Goal: Communication & Community: Participate in discussion

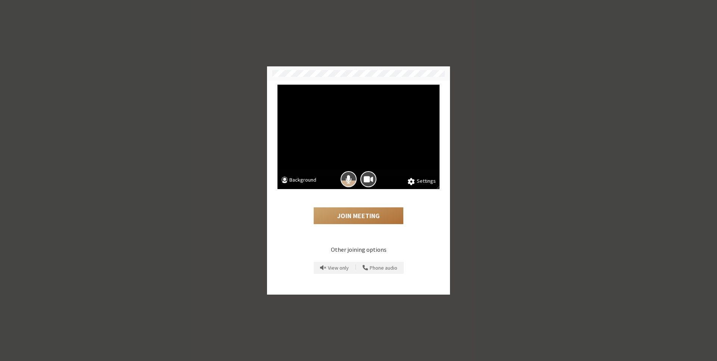
click at [378, 219] on button "Join Meeting" at bounding box center [359, 216] width 90 height 17
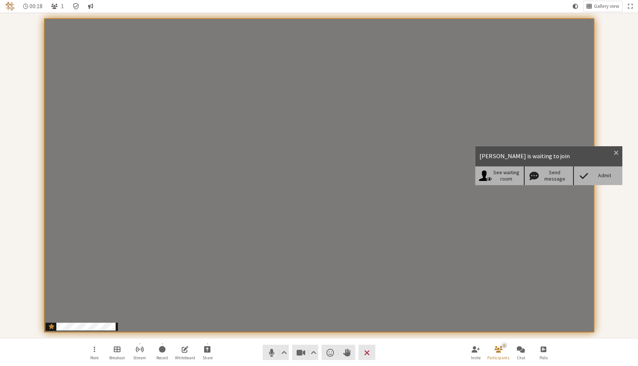
click at [595, 176] on div "Admit" at bounding box center [604, 175] width 29 height 6
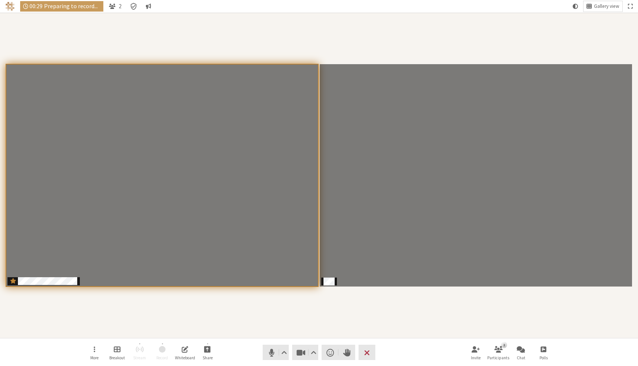
click at [498, 31] on div "Participants" at bounding box center [319, 175] width 628 height 315
click at [412, 331] on div "Participants" at bounding box center [319, 175] width 628 height 315
click at [228, 43] on div "Participants" at bounding box center [319, 175] width 628 height 315
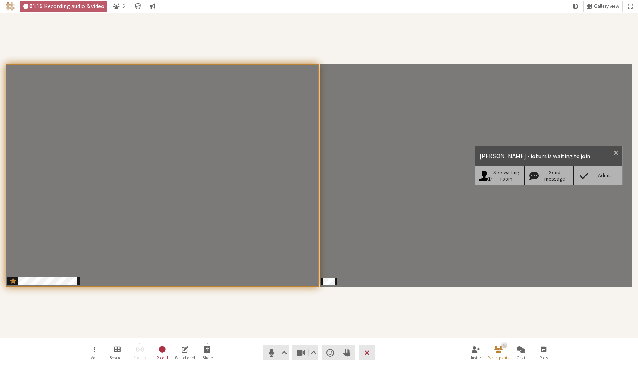
click at [595, 180] on div "Admit" at bounding box center [597, 175] width 49 height 19
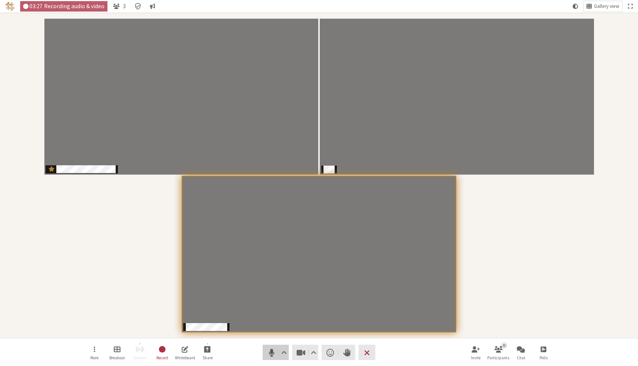
click at [278, 353] on button "Audio" at bounding box center [276, 352] width 26 height 15
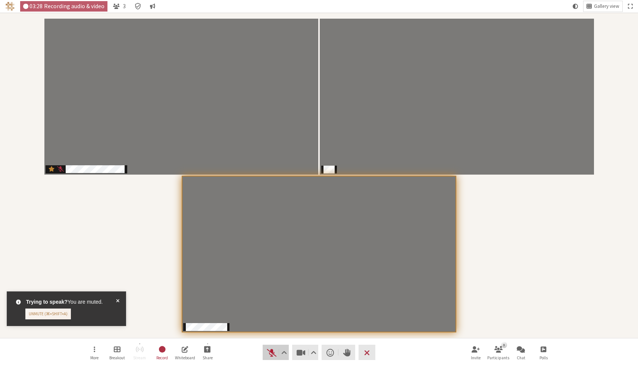
click at [268, 354] on span "Unmute (⌘+Shift+A)" at bounding box center [271, 352] width 10 height 10
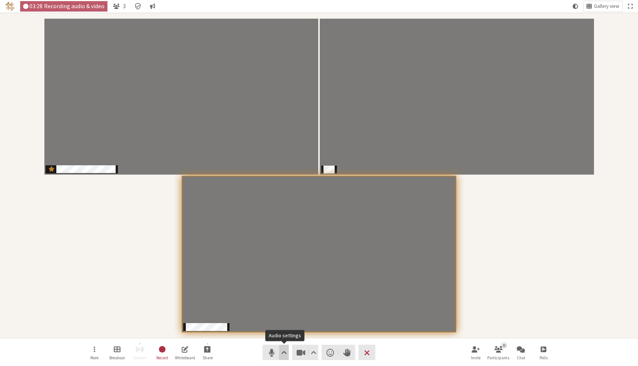
click at [283, 354] on span "Audio settings" at bounding box center [284, 352] width 6 height 10
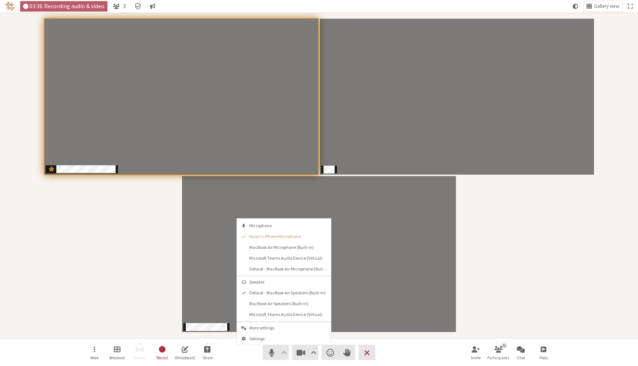
click at [505, 266] on div "Participants" at bounding box center [319, 175] width 628 height 315
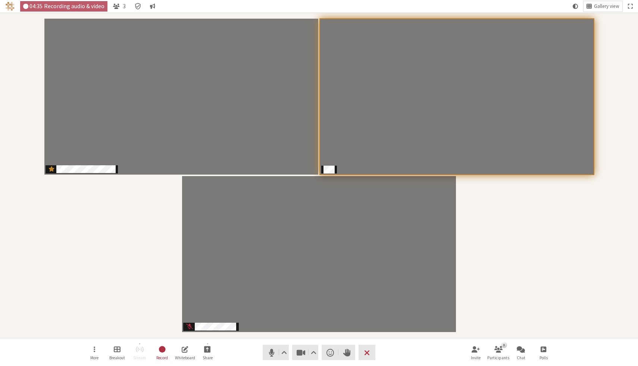
click at [505, 225] on div "Participants" at bounding box center [319, 175] width 628 height 315
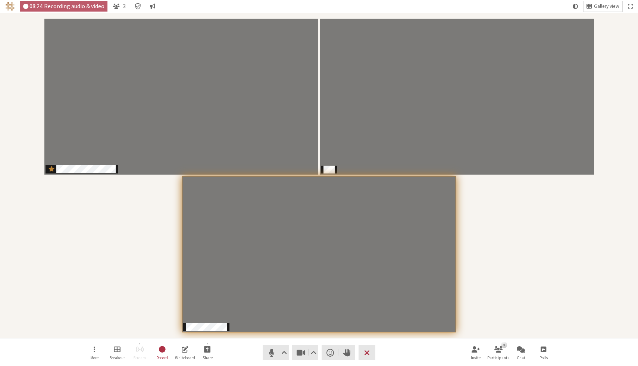
click at [524, 249] on div "Participants" at bounding box center [319, 175] width 628 height 315
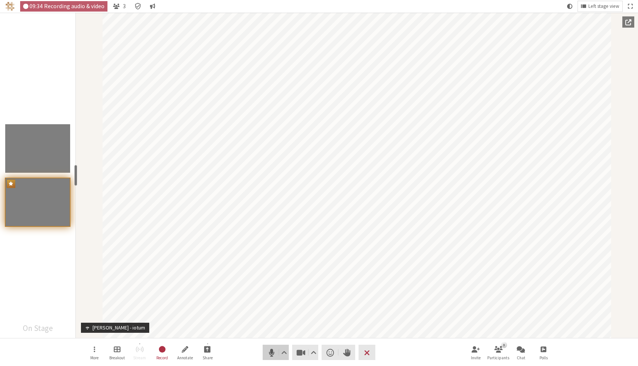
click at [272, 353] on span "Mute (⌘+Shift+A)" at bounding box center [271, 352] width 10 height 10
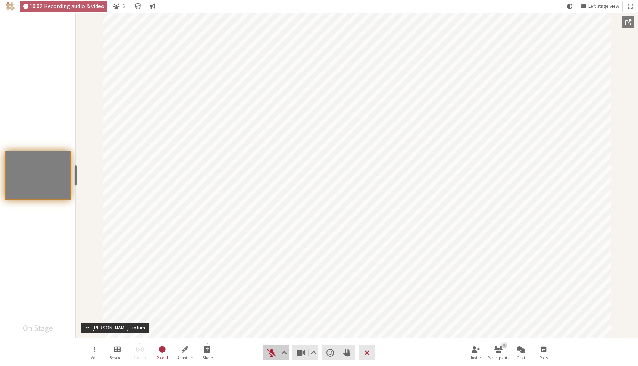
click at [272, 353] on span "Unmute (⌘+Shift+A)" at bounding box center [271, 352] width 10 height 10
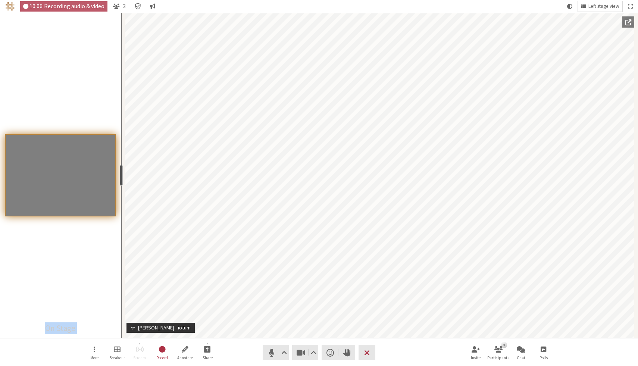
drag, startPoint x: 76, startPoint y: 175, endPoint x: 120, endPoint y: 176, distance: 44.4
click at [120, 176] on div "resize" at bounding box center [121, 175] width 3 height 21
click at [78, 280] on div "Participants" at bounding box center [60, 175] width 121 height 325
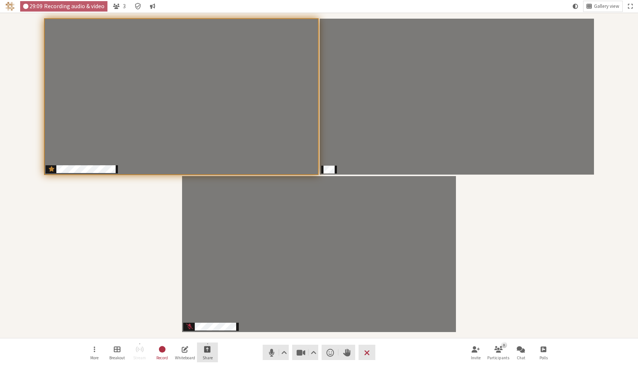
click at [205, 354] on button "Share" at bounding box center [207, 353] width 21 height 20
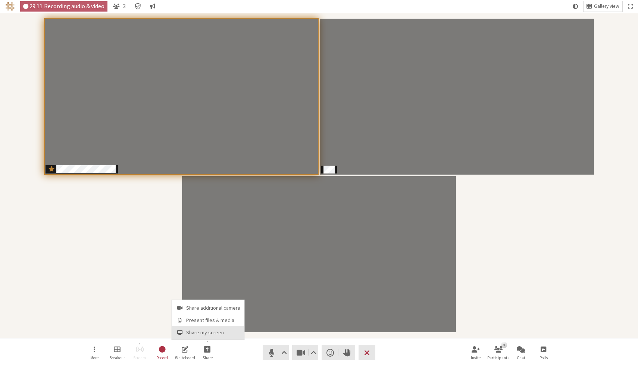
click at [217, 331] on span "Share my screen" at bounding box center [213, 333] width 54 height 6
click at [508, 220] on div "Participants" at bounding box center [319, 175] width 628 height 315
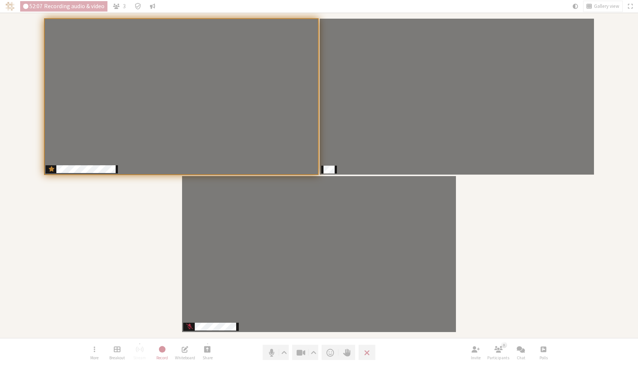
click at [499, 220] on div "Participants" at bounding box center [319, 175] width 628 height 315
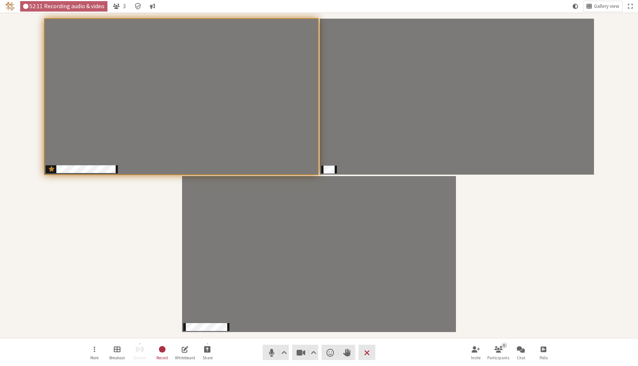
click at [500, 217] on div "Participants" at bounding box center [319, 175] width 628 height 315
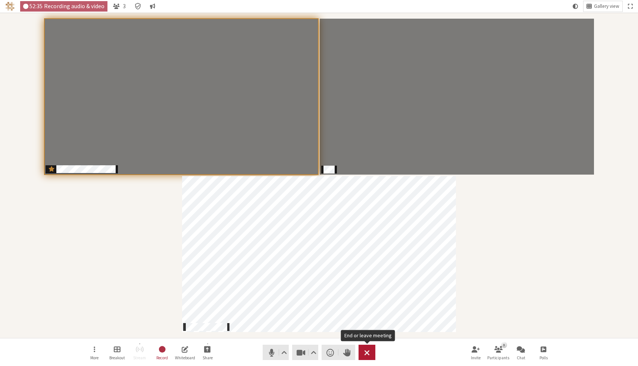
click at [368, 354] on span "End or leave meeting" at bounding box center [367, 352] width 6 height 10
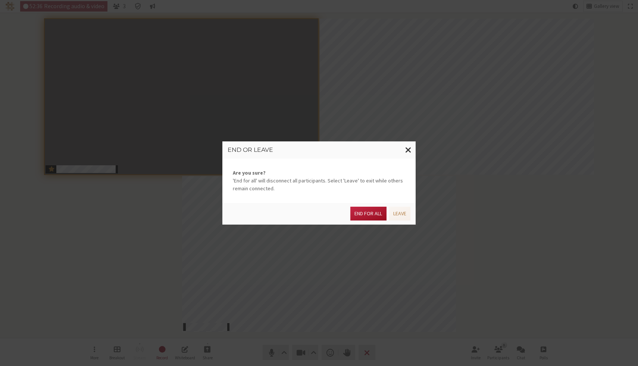
click at [370, 209] on button "End for all" at bounding box center [368, 214] width 36 height 14
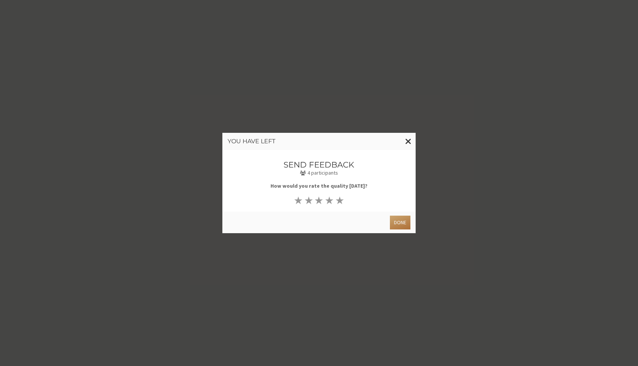
click at [400, 223] on button "Done" at bounding box center [400, 223] width 21 height 14
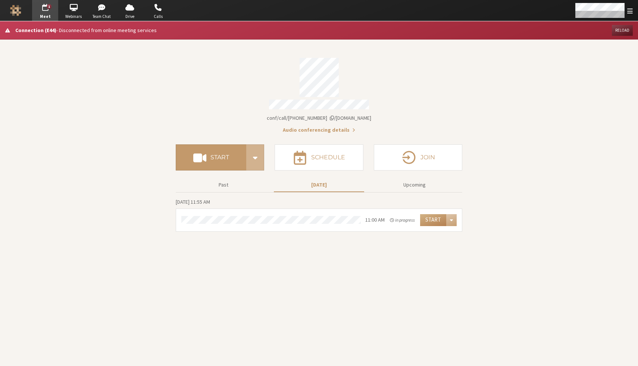
click at [622, 31] on button "Reload" at bounding box center [622, 30] width 21 height 11
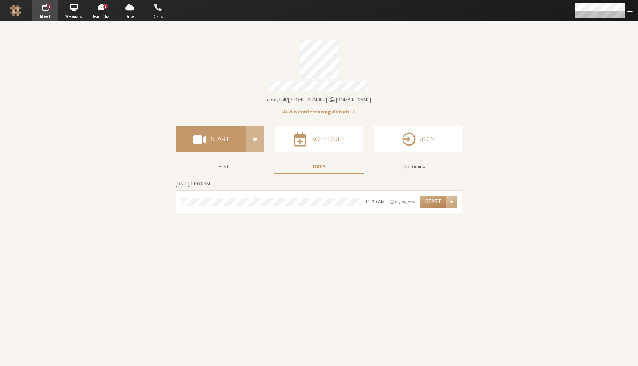
click at [156, 12] on span "button" at bounding box center [158, 7] width 26 height 12
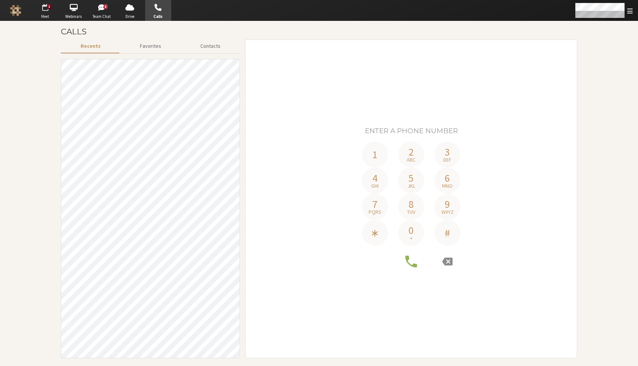
click at [47, 10] on span "button" at bounding box center [45, 7] width 26 height 12
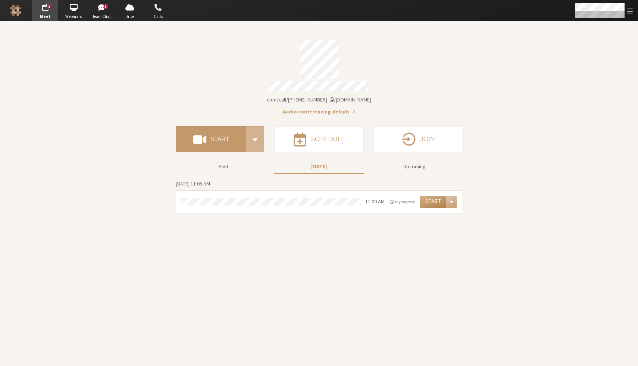
click at [154, 4] on span "button" at bounding box center [158, 7] width 26 height 12
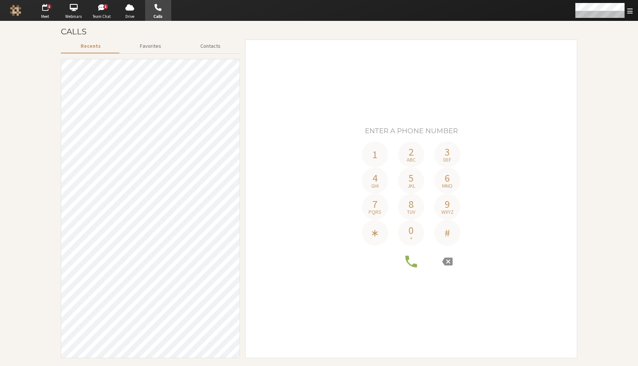
click at [615, 48] on section "Calls Recents Favorites Contacts 1 2 abc 3 def 4 ghi 5 jkl 6 mno 7 pqrs 8 tuv 9…" at bounding box center [319, 193] width 638 height 345
click at [631, 11] on span "Open menu" at bounding box center [630, 10] width 6 height 7
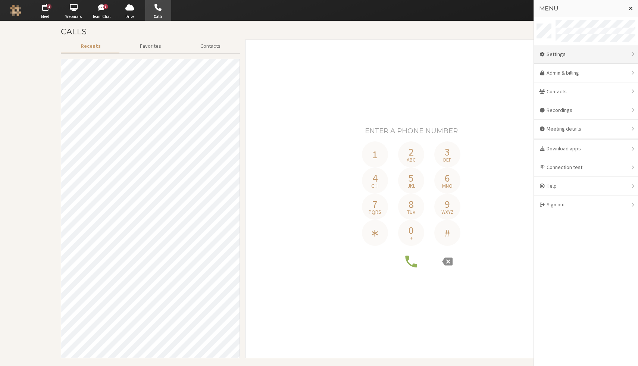
click at [574, 51] on div "Settings" at bounding box center [586, 54] width 104 height 19
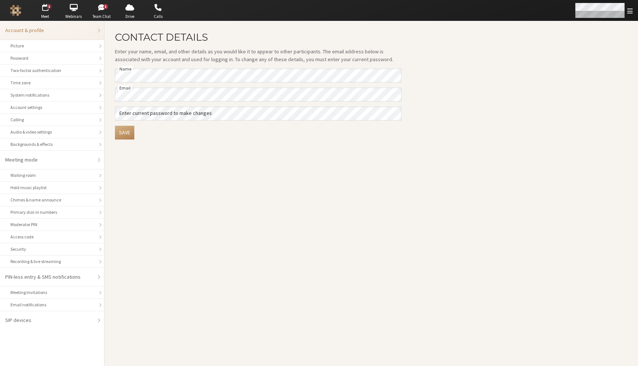
click at [629, 12] on span "Open menu" at bounding box center [630, 10] width 6 height 7
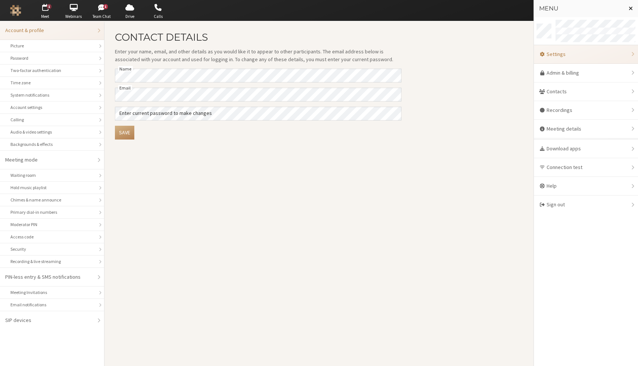
click at [631, 8] on span "Close menu" at bounding box center [631, 8] width 4 height 6
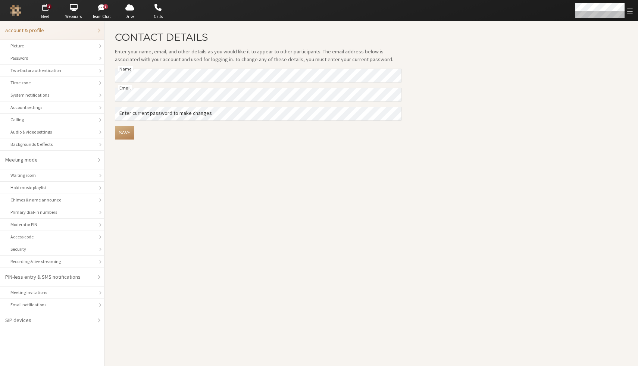
click at [46, 11] on span "button" at bounding box center [45, 7] width 26 height 12
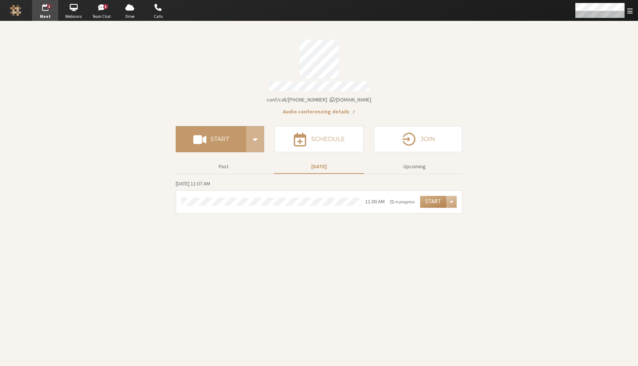
click at [515, 81] on section "Meeting link [DOMAIN_NAME]/conf/call/8256137 Audio conferencing details Start S…" at bounding box center [319, 193] width 638 height 345
click at [69, 11] on span "button" at bounding box center [73, 7] width 26 height 12
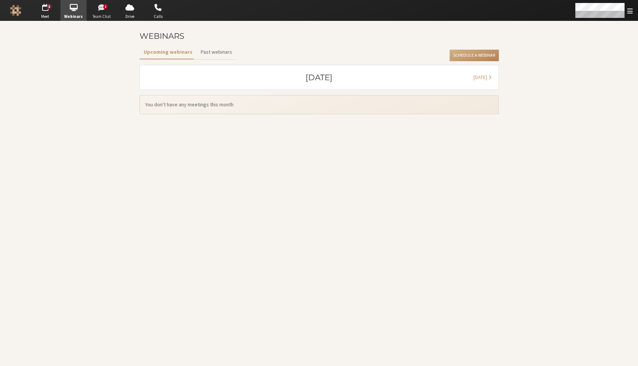
click at [103, 13] on span "button" at bounding box center [102, 7] width 26 height 12
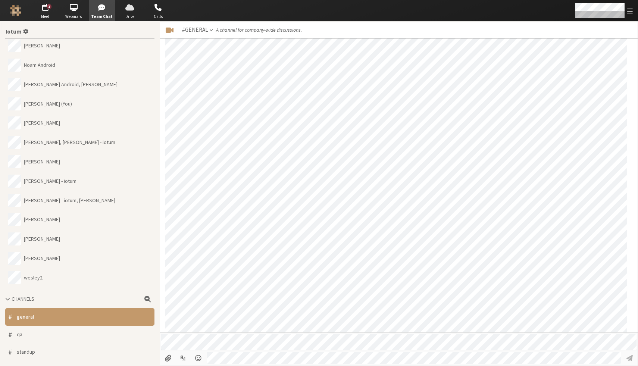
scroll to position [841, 0]
click at [131, 11] on span "button" at bounding box center [130, 7] width 26 height 12
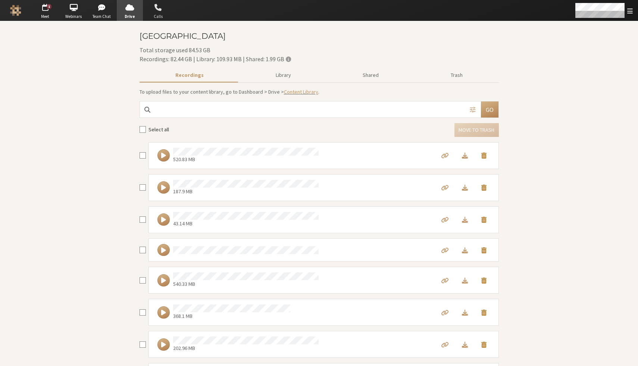
click at [155, 8] on span "button" at bounding box center [158, 7] width 26 height 12
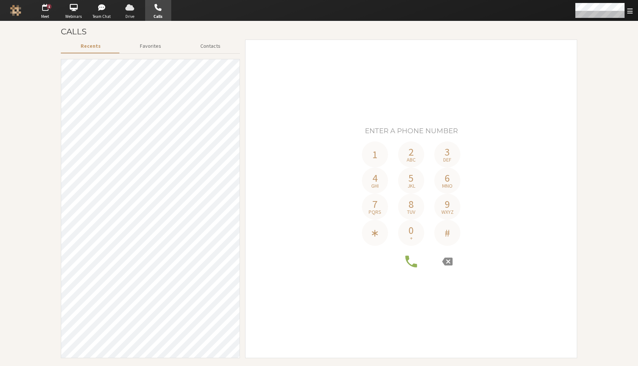
click at [129, 9] on span "button" at bounding box center [130, 7] width 26 height 12
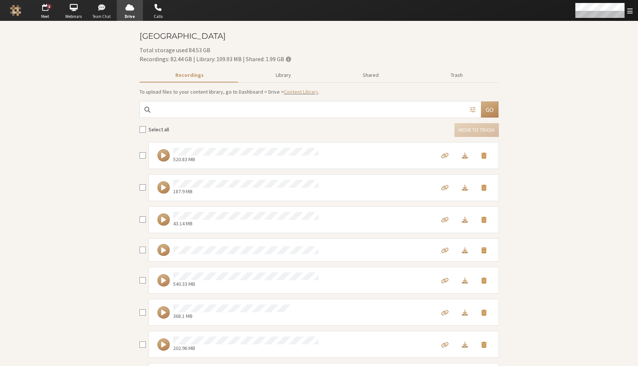
click at [98, 3] on span "button" at bounding box center [102, 7] width 26 height 12
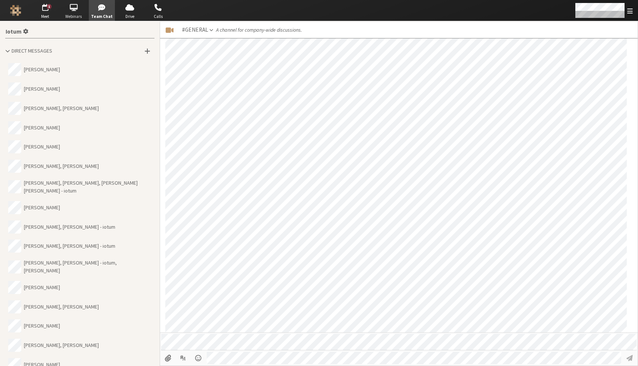
click at [73, 6] on span "button" at bounding box center [73, 7] width 26 height 12
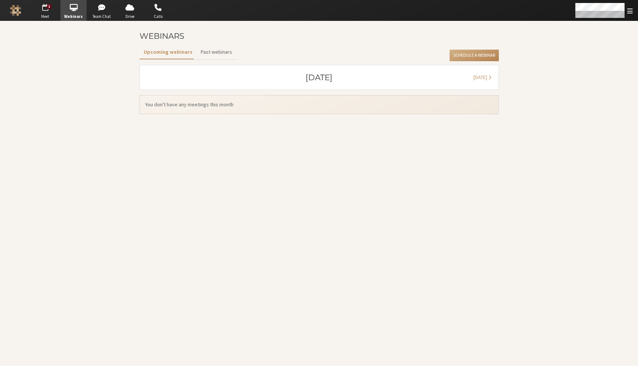
click at [53, 12] on span "button" at bounding box center [45, 7] width 26 height 12
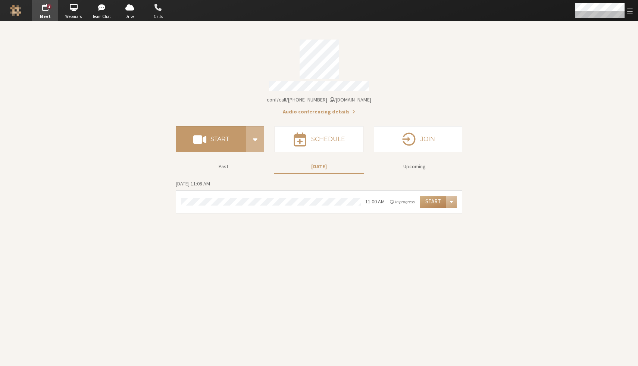
click at [162, 12] on span "button" at bounding box center [158, 7] width 26 height 12
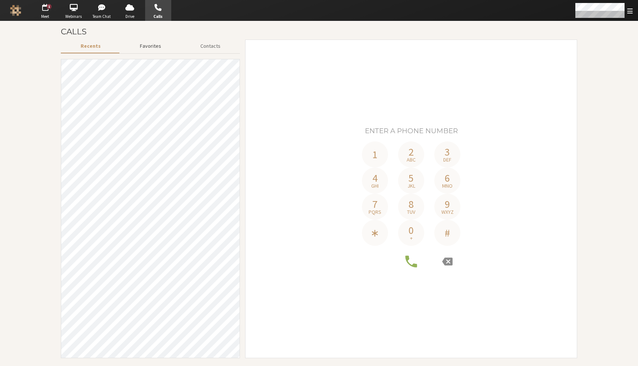
click at [158, 49] on button "Favorites" at bounding box center [150, 46] width 60 height 13
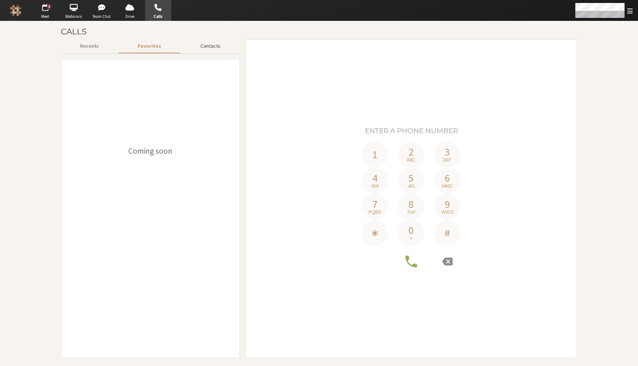
click at [216, 48] on button "Contacts" at bounding box center [210, 46] width 59 height 13
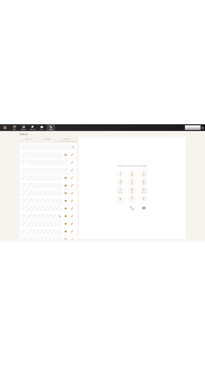
scroll to position [269, 173]
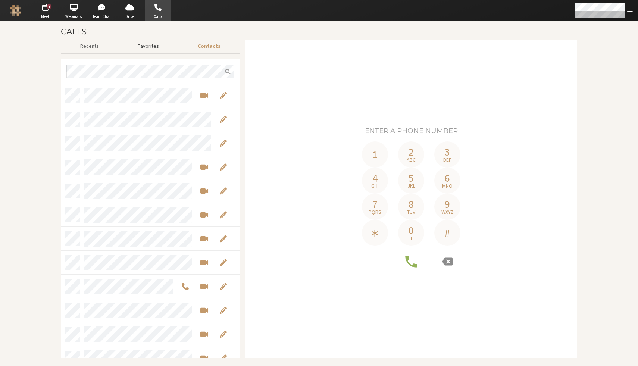
click at [151, 41] on button "Favorites" at bounding box center [148, 46] width 60 height 13
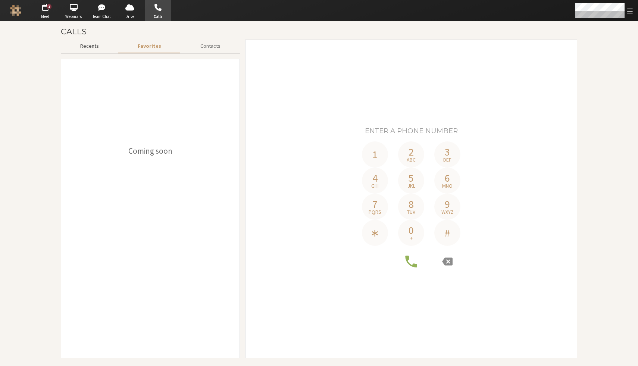
click at [91, 44] on button "Recents" at bounding box center [89, 46] width 57 height 13
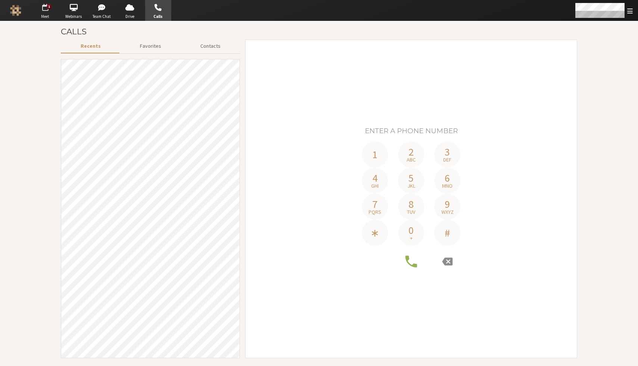
click at [40, 7] on span "button" at bounding box center [45, 7] width 26 height 12
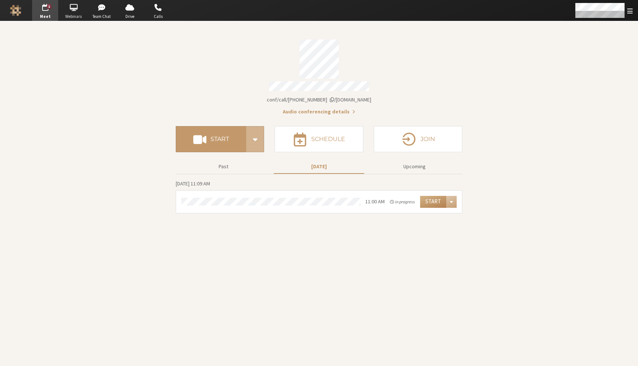
click at [78, 16] on span "Webinars" at bounding box center [73, 16] width 26 height 6
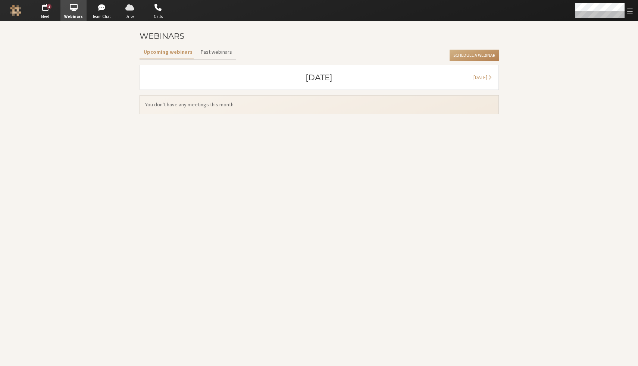
click at [124, 16] on span "Drive" at bounding box center [130, 16] width 26 height 6
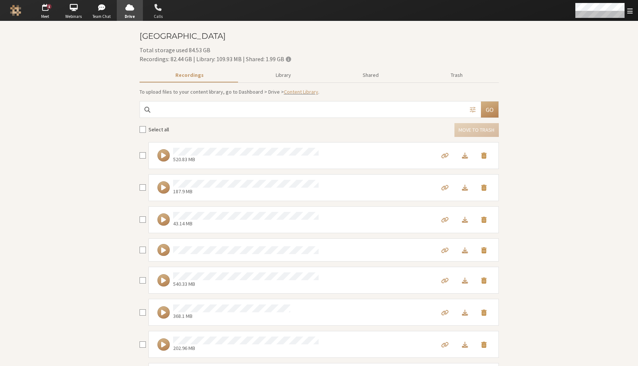
click at [157, 13] on span "Calls" at bounding box center [158, 16] width 26 height 6
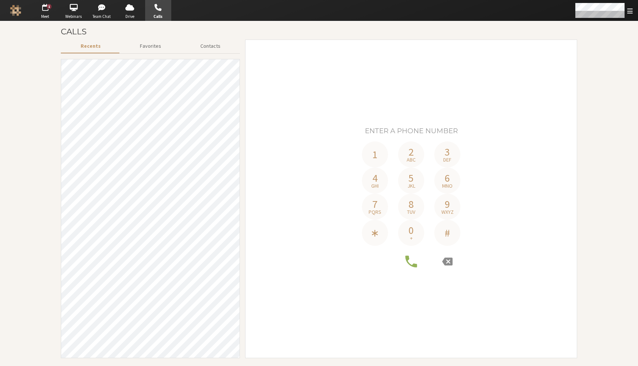
click at [591, 78] on section "Calls Recents Favorites Contacts 1 2 abc 3 def 4 ghi 5 jkl 6 mno 7 pqrs 8 tuv 9…" at bounding box center [319, 193] width 638 height 345
click at [129, 9] on span "button" at bounding box center [130, 7] width 26 height 12
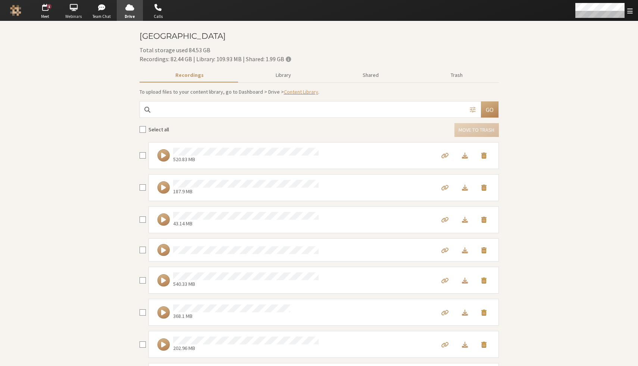
click at [75, 9] on span "button" at bounding box center [73, 7] width 26 height 12
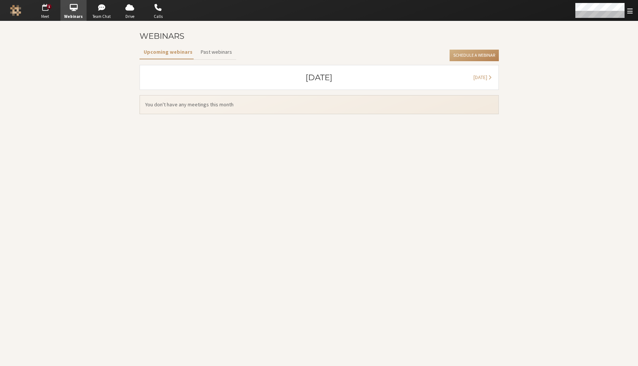
click at [44, 8] on span "button" at bounding box center [45, 7] width 26 height 12
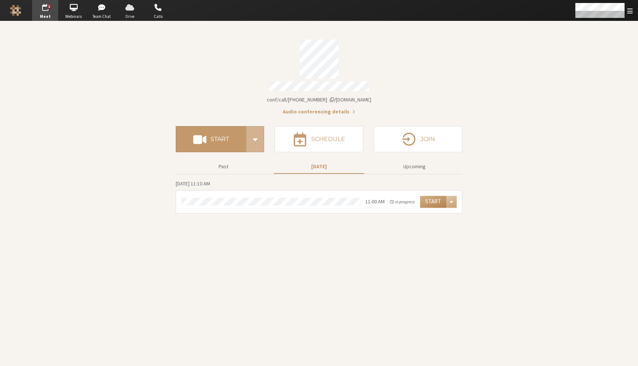
click at [132, 10] on span "button" at bounding box center [130, 7] width 26 height 12
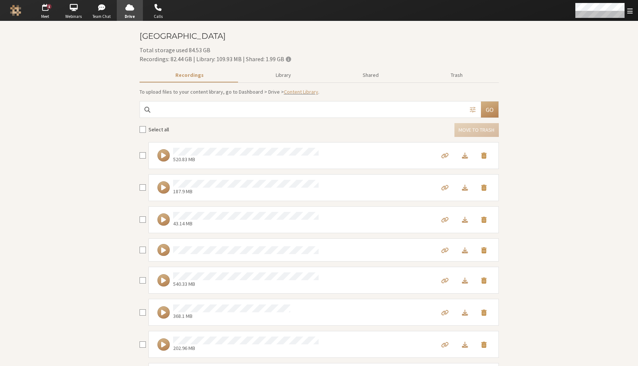
click at [474, 38] on h3 "[GEOGRAPHIC_DATA]" at bounding box center [319, 36] width 359 height 9
click at [39, 12] on span "button" at bounding box center [45, 7] width 26 height 12
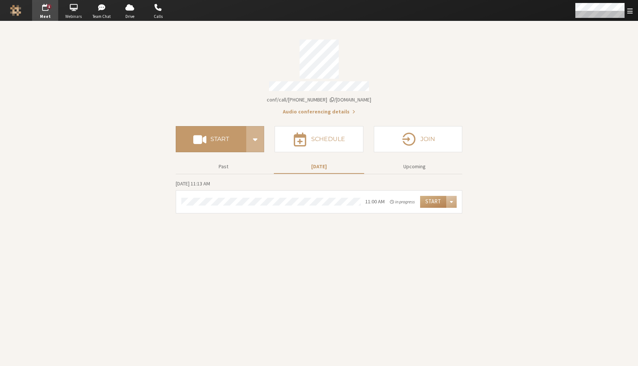
click at [67, 12] on span "button" at bounding box center [73, 7] width 26 height 12
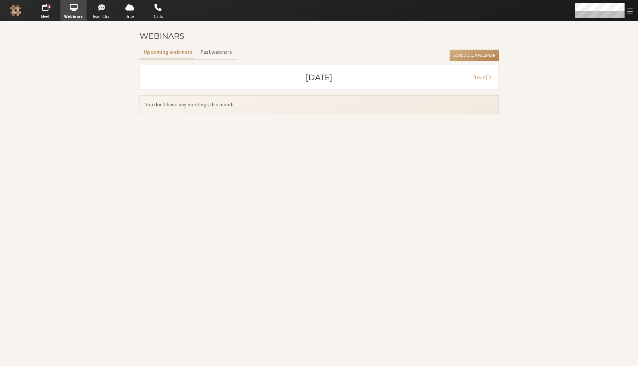
click at [105, 9] on span "button" at bounding box center [102, 7] width 26 height 12
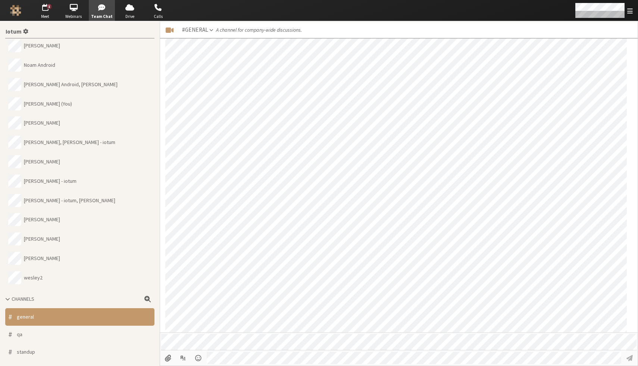
scroll to position [667, 0]
click at [126, 9] on span "button" at bounding box center [130, 7] width 26 height 12
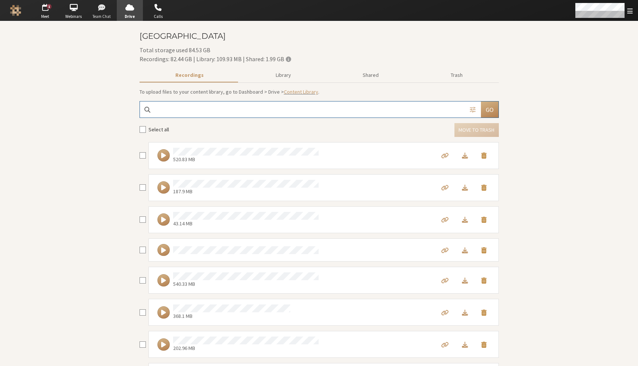
click at [103, 9] on span "button" at bounding box center [102, 7] width 26 height 12
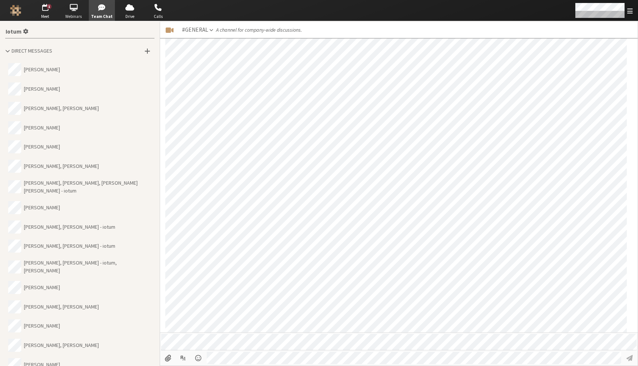
scroll to position [667, 0]
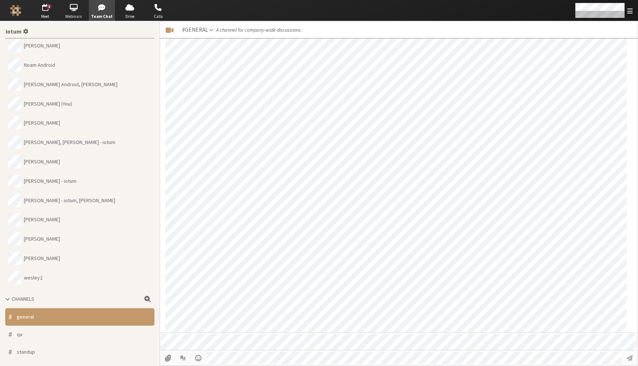
click at [76, 9] on span "button" at bounding box center [73, 7] width 26 height 12
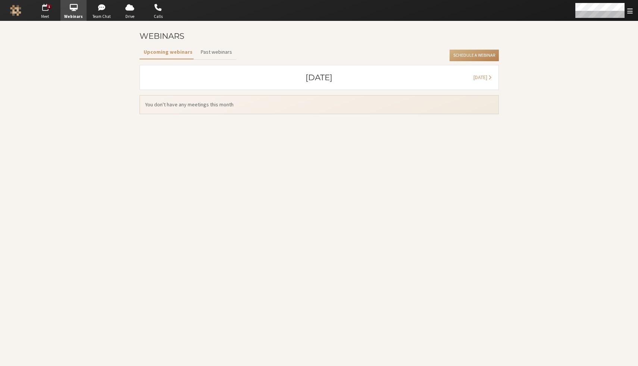
click at [47, 10] on span "button" at bounding box center [45, 7] width 26 height 12
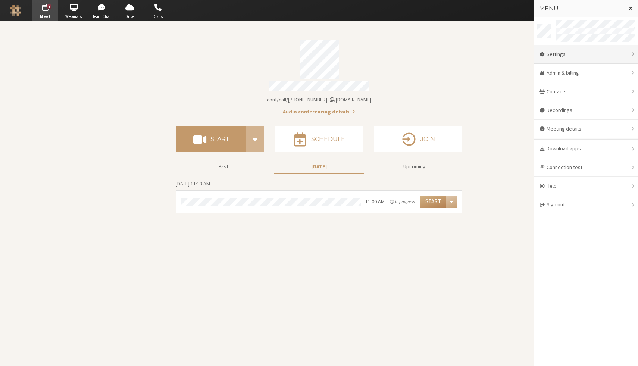
click at [593, 51] on div "Settings" at bounding box center [586, 54] width 104 height 19
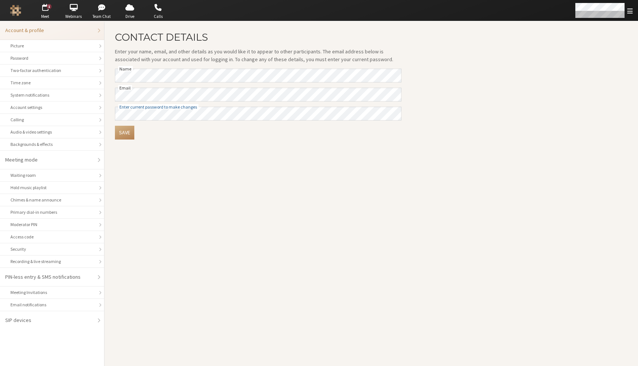
click at [199, 37] on h2 "Contact details" at bounding box center [258, 37] width 287 height 11
click at [229, 44] on div "Contact details Enter your name, email, and other details as you would like it …" at bounding box center [258, 88] width 287 height 113
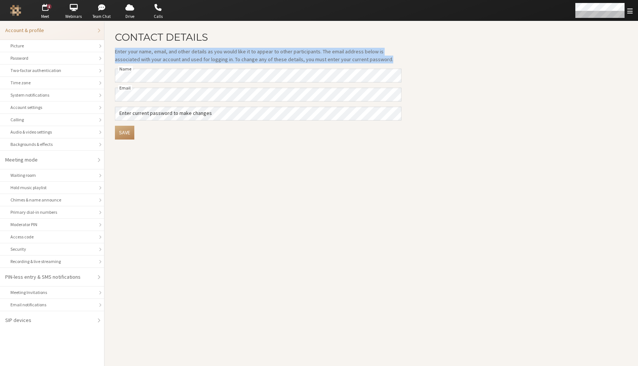
click at [229, 44] on div "Contact details Enter your name, email, and other details as you would like it …" at bounding box center [258, 88] width 287 height 113
click at [230, 53] on p "Enter your name, email, and other details as you would like it to appear to oth…" at bounding box center [258, 56] width 287 height 16
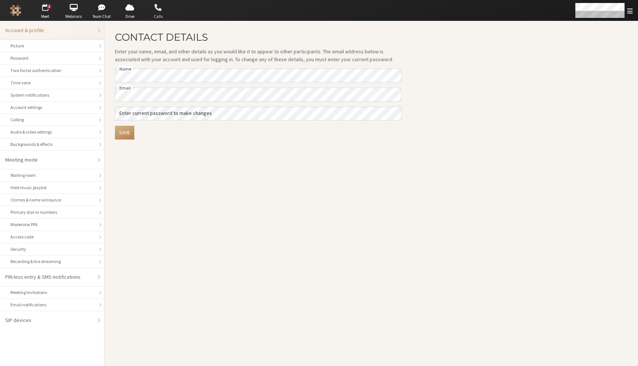
click at [160, 7] on span "button" at bounding box center [158, 7] width 26 height 12
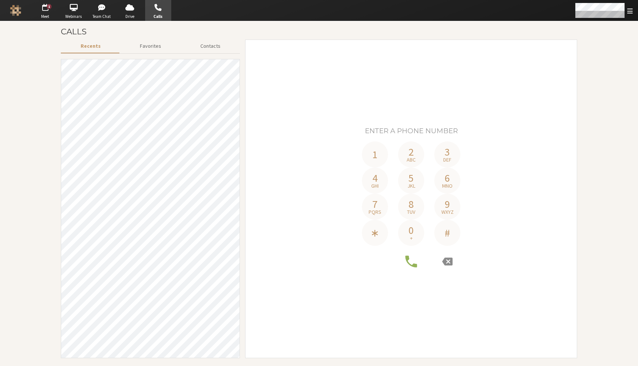
click at [243, 91] on div "Recents Favorites Contacts 1 2 abc 3 def 4 ghi 5 jkl 6 mno 7 pqrs 8 tuv 9 wxyz …" at bounding box center [319, 202] width 517 height 324
click at [623, 51] on section "Calls Recents Favorites Contacts 1 2 abc 3 def 4 ghi 5 jkl 6 mno 7 pqrs 8 tuv 9…" at bounding box center [319, 193] width 638 height 345
click at [50, 5] on div "1" at bounding box center [49, 6] width 5 height 5
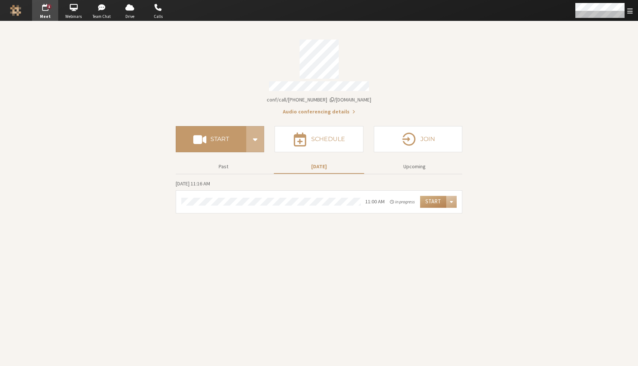
click at [537, 56] on section "Meeting link [DOMAIN_NAME]/conf/call/8256137 Audio conferencing details Start S…" at bounding box center [319, 193] width 638 height 345
click at [628, 15] on div "Open menu" at bounding box center [603, 10] width 69 height 21
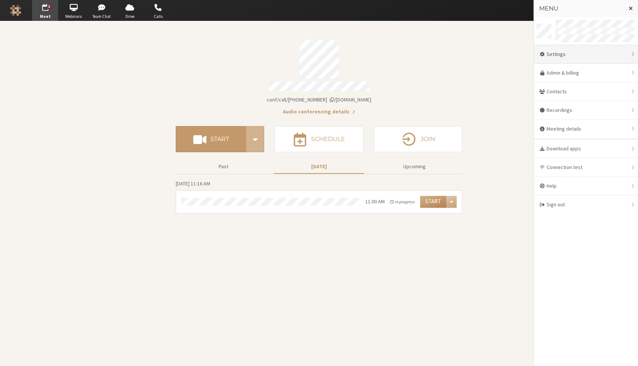
click at [597, 50] on div "Settings" at bounding box center [586, 54] width 104 height 19
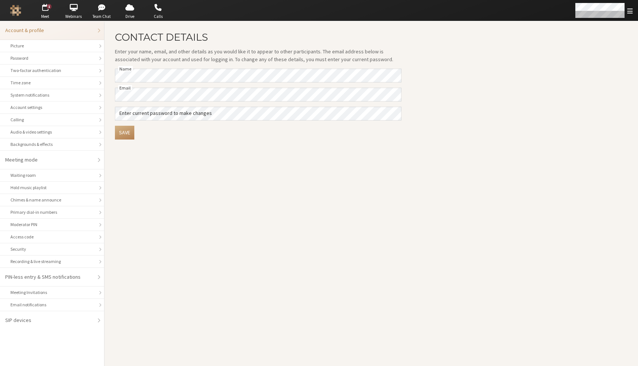
click at [499, 58] on main "Contact details Enter your name, email, and other details as you would like it …" at bounding box center [372, 193] width 534 height 345
click at [463, 124] on main "Contact details Enter your name, email, and other details as you would like it …" at bounding box center [372, 193] width 534 height 345
click at [160, 12] on span "button" at bounding box center [158, 7] width 26 height 12
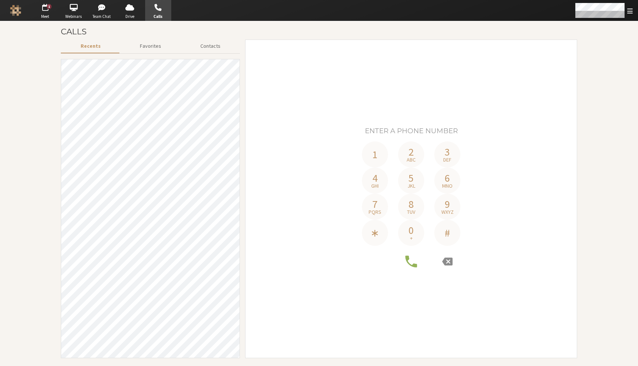
click at [308, 180] on div "1 2 abc 3 def 4 ghi 5 jkl 6 mno 7 pqrs 8 tuv 9 wxyz ∗ 0 + #" at bounding box center [411, 199] width 321 height 156
click at [211, 44] on button "Contacts" at bounding box center [210, 46] width 59 height 13
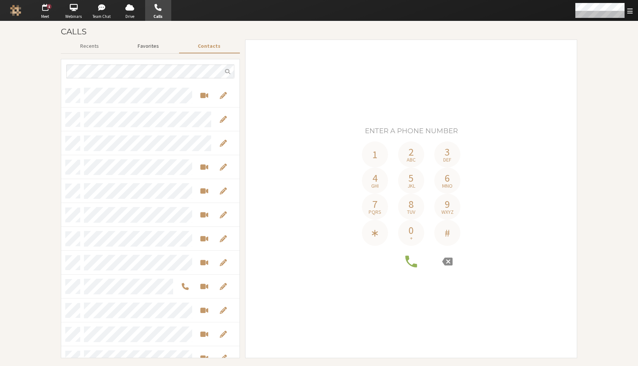
scroll to position [269, 173]
click at [152, 46] on button "Favorites" at bounding box center [148, 46] width 60 height 13
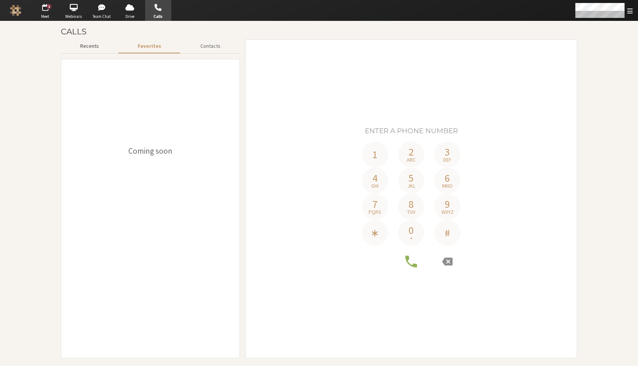
click at [88, 48] on button "Recents" at bounding box center [89, 46] width 57 height 13
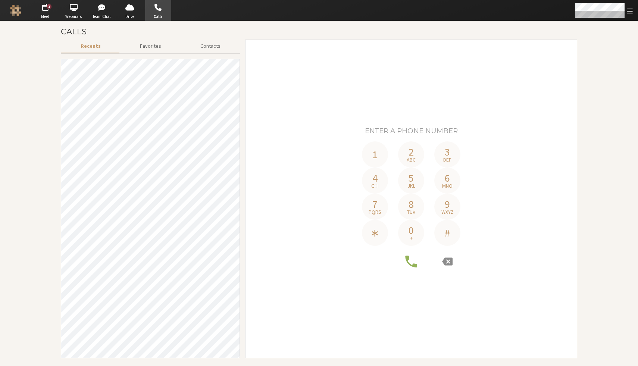
click at [623, 41] on section "Calls Recents Favorites Contacts 1 2 abc 3 def 4 ghi 5 jkl 6 mno 7 pqrs 8 tuv 9…" at bounding box center [319, 193] width 638 height 345
click at [623, 44] on section "Calls Recents Favorites Contacts 1 2 abc 3 def 4 ghi 5 jkl 6 mno 7 pqrs 8 tuv 9…" at bounding box center [319, 193] width 638 height 345
click at [47, 11] on span "button" at bounding box center [45, 7] width 26 height 12
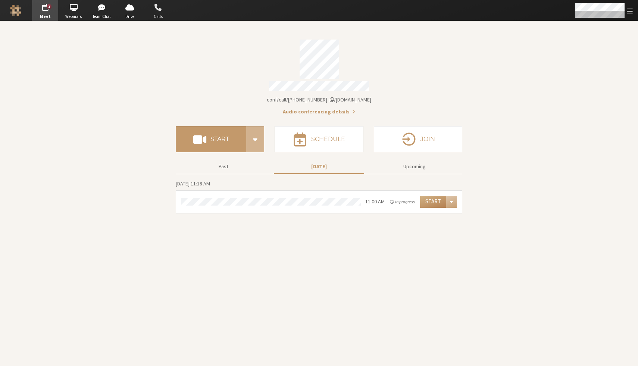
click at [151, 10] on span "button" at bounding box center [158, 7] width 26 height 12
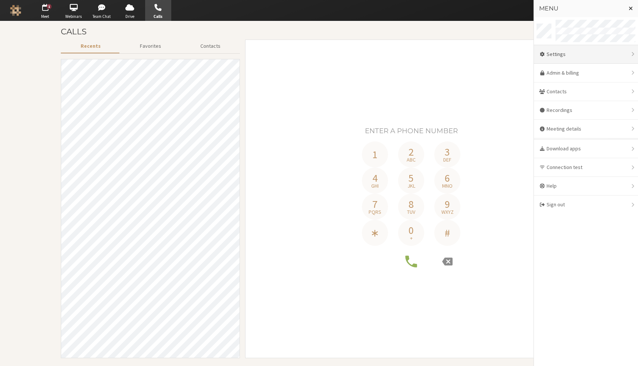
click at [580, 57] on div "Settings" at bounding box center [586, 54] width 104 height 19
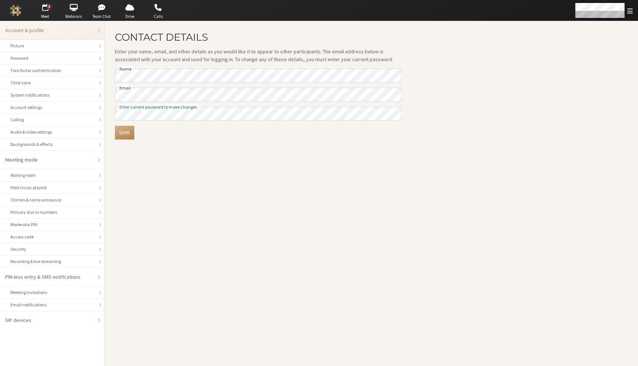
click at [163, 34] on h2 "Contact details" at bounding box center [258, 37] width 287 height 11
click at [178, 43] on h2 "Contact details" at bounding box center [258, 37] width 287 height 11
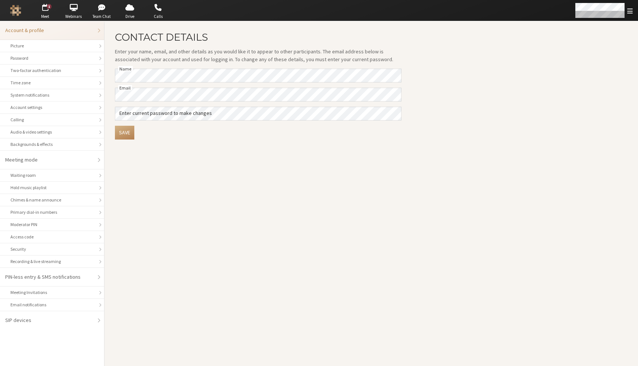
click at [179, 58] on p "Enter your name, email, and other details as you would like it to appear to oth…" at bounding box center [258, 56] width 287 height 16
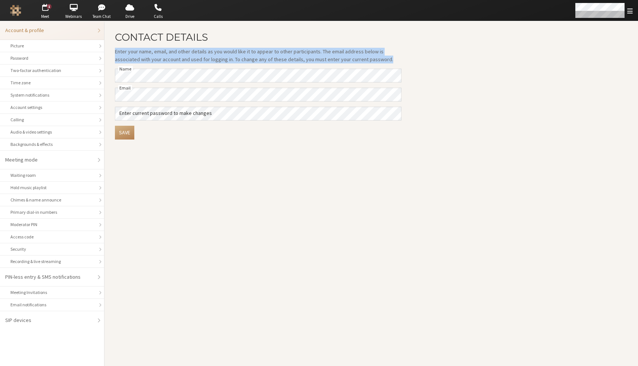
click at [179, 58] on p "Enter your name, email, and other details as you would like it to appear to oth…" at bounding box center [258, 56] width 287 height 16
click at [222, 52] on p "Enter your name, email, and other details as you would like it to appear to oth…" at bounding box center [258, 56] width 287 height 16
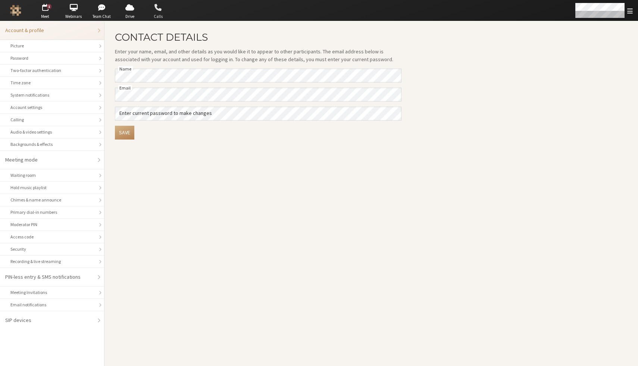
click at [165, 7] on span "button" at bounding box center [158, 7] width 26 height 12
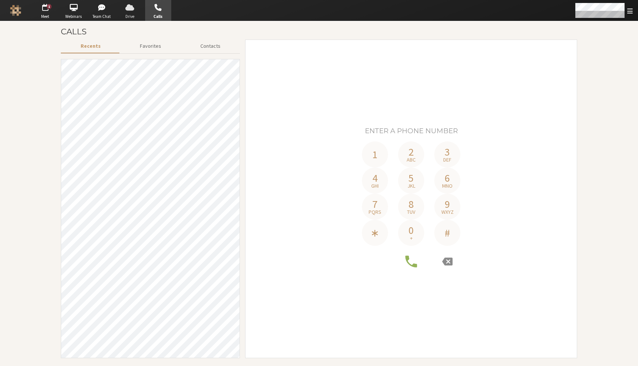
click at [130, 9] on span "button" at bounding box center [130, 7] width 26 height 12
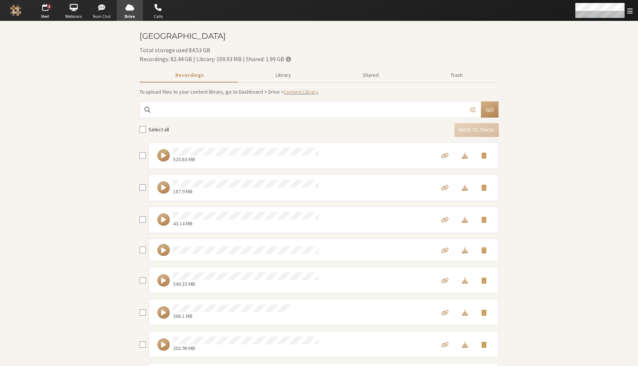
click at [104, 12] on span "button" at bounding box center [102, 7] width 26 height 12
